Goal: Go to known website: Go to known website

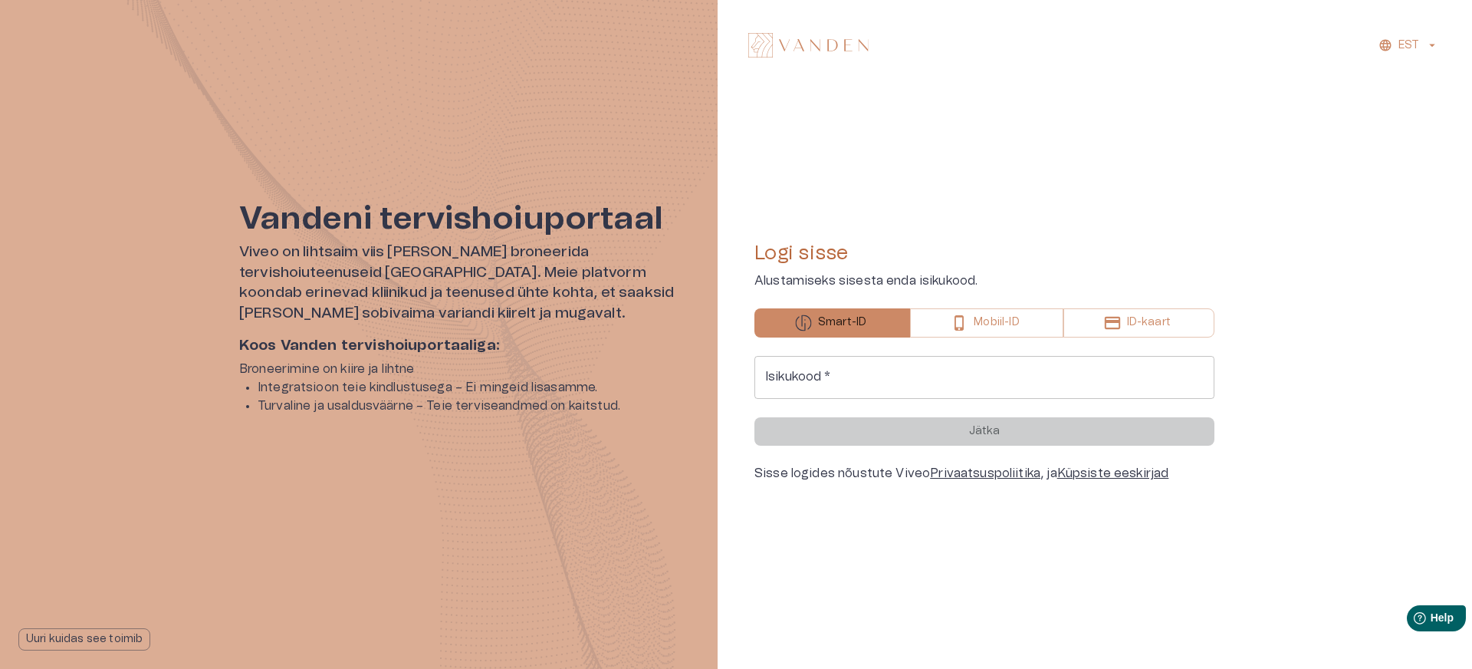
click at [937, 109] on div "Logi sisse Alustamiseks sisesta enda isikukood. Smart-ID Mobiil-ID ID-kaart Isi…" at bounding box center [984, 361] width 460 height 504
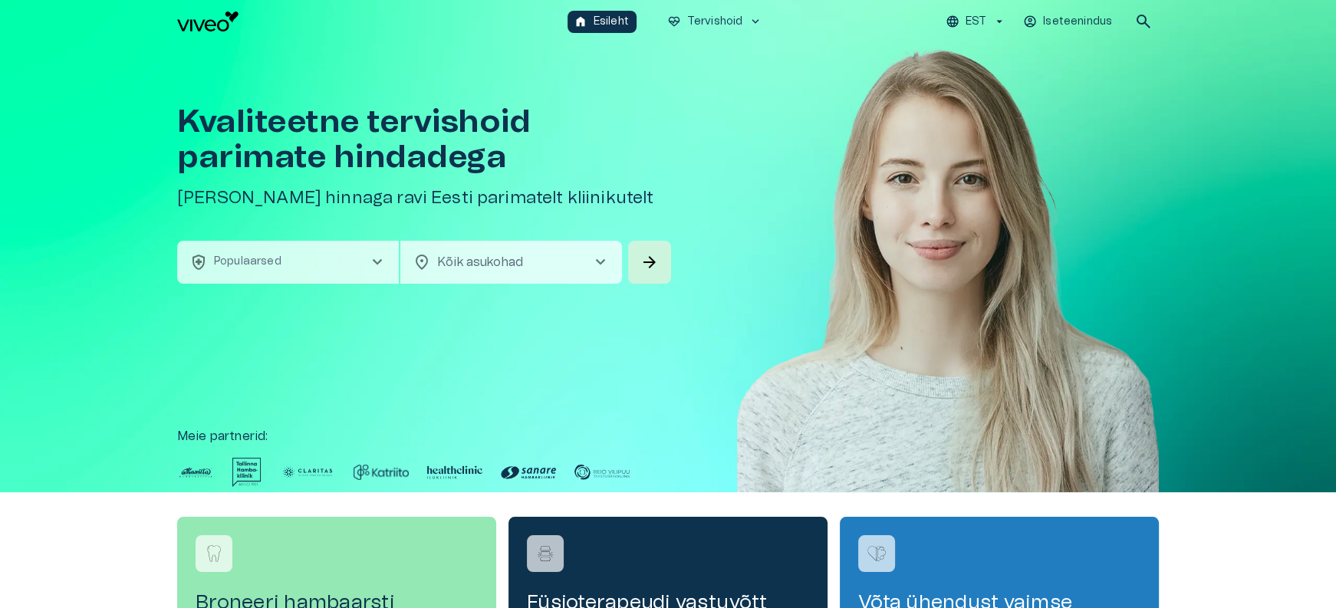
click at [959, 154] on img at bounding box center [948, 290] width 422 height 495
